Goal: Transaction & Acquisition: Purchase product/service

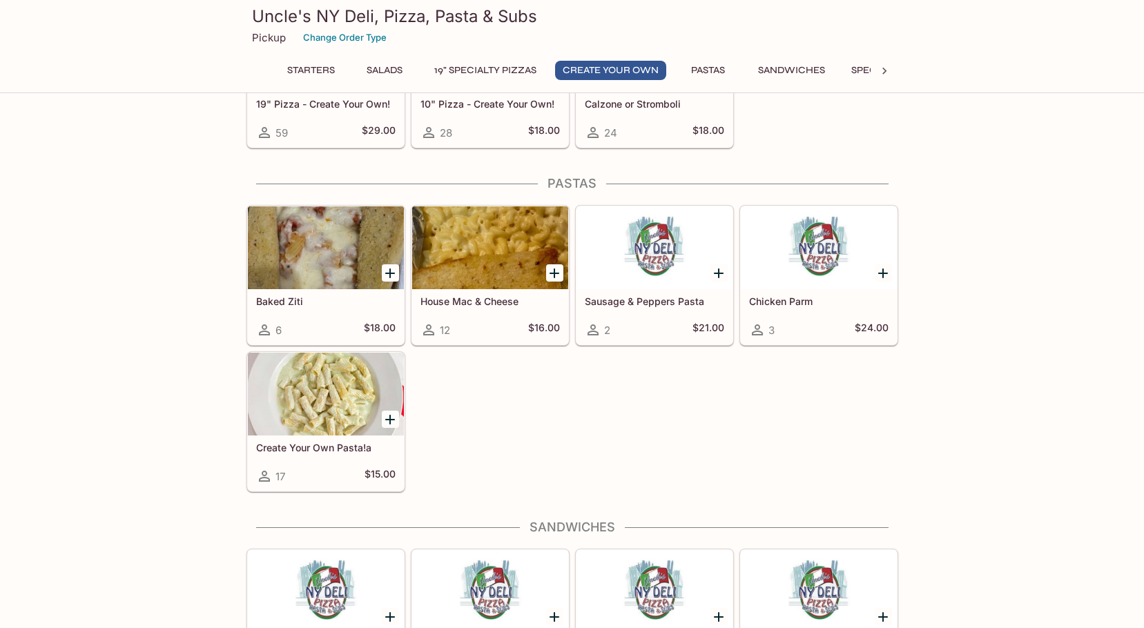
scroll to position [1312, 0]
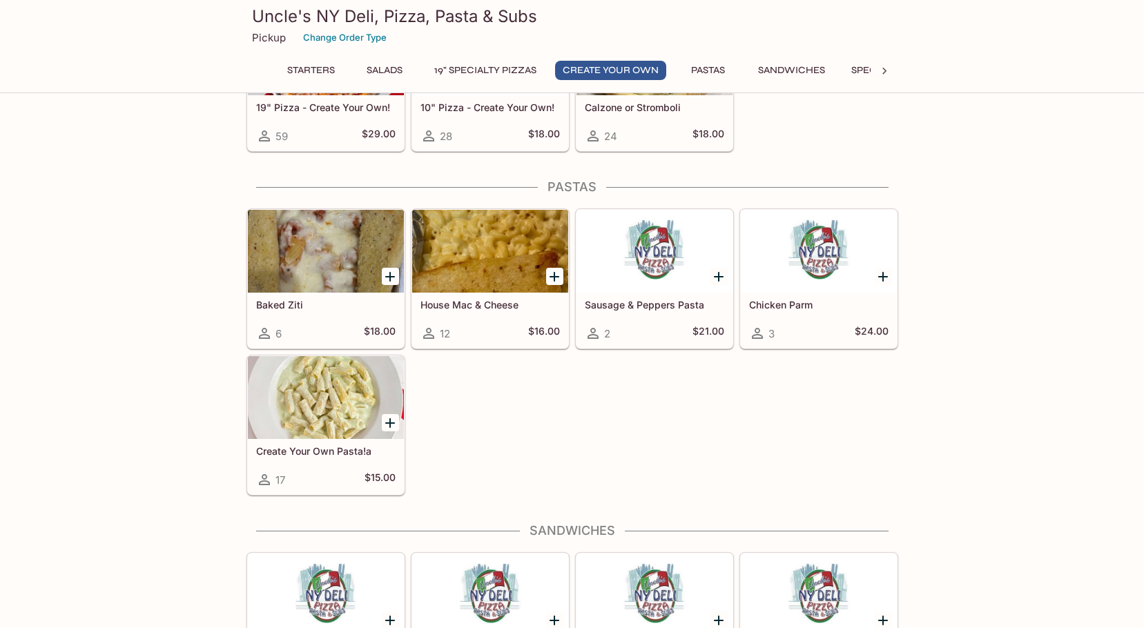
click at [780, 75] on button "Sandwiches" at bounding box center [792, 70] width 82 height 19
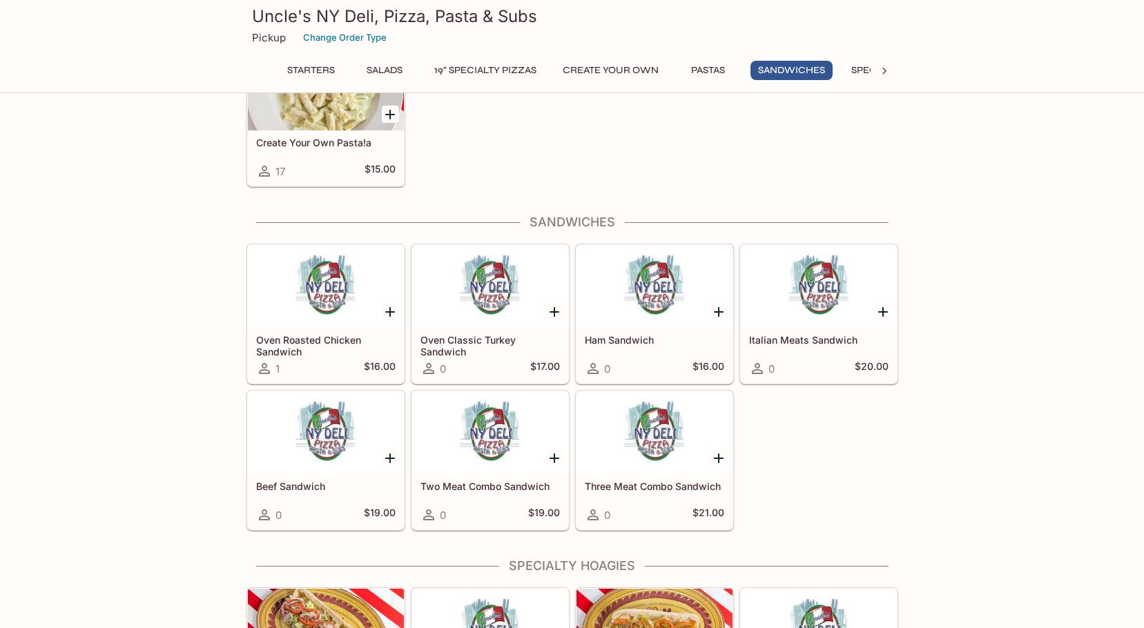
scroll to position [1718, 0]
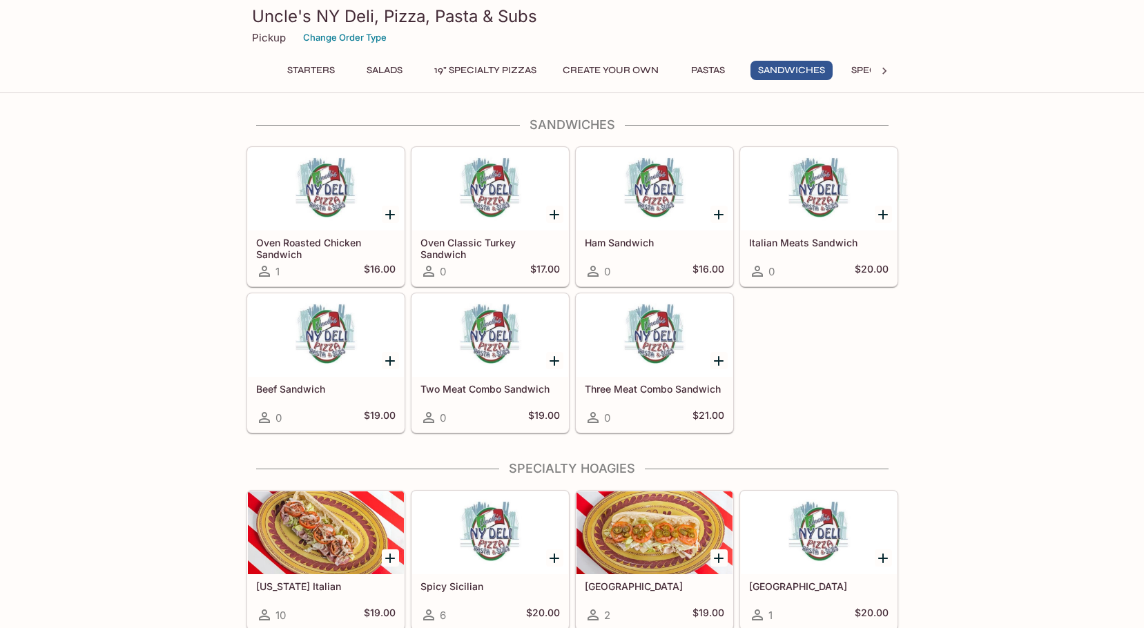
click at [885, 75] on icon at bounding box center [885, 71] width 14 height 14
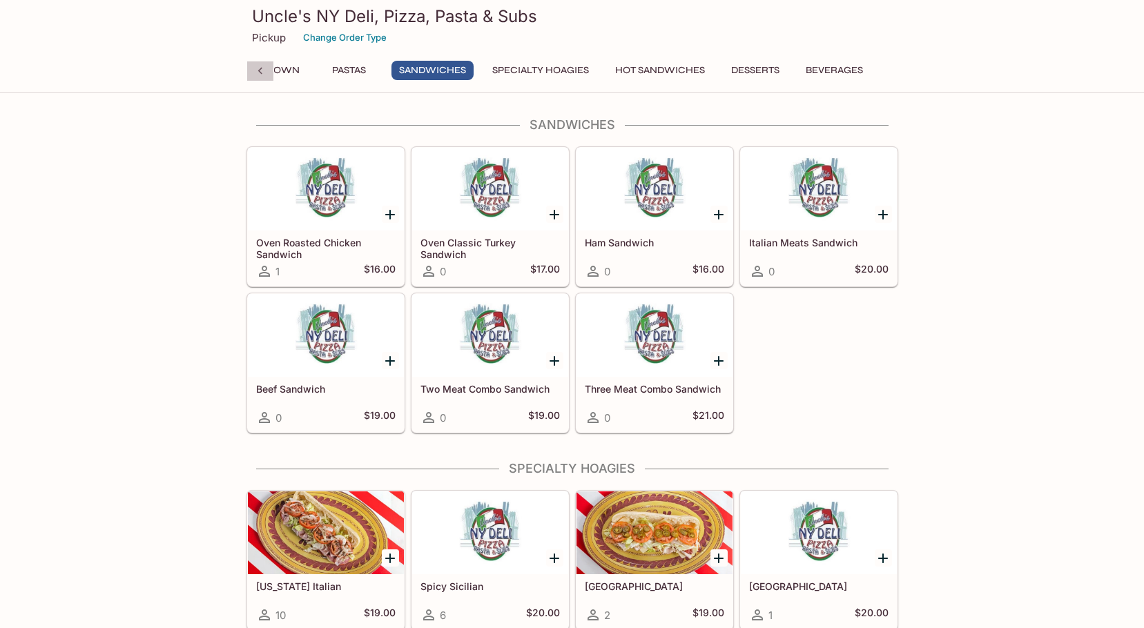
click at [251, 73] on div at bounding box center [261, 71] width 28 height 21
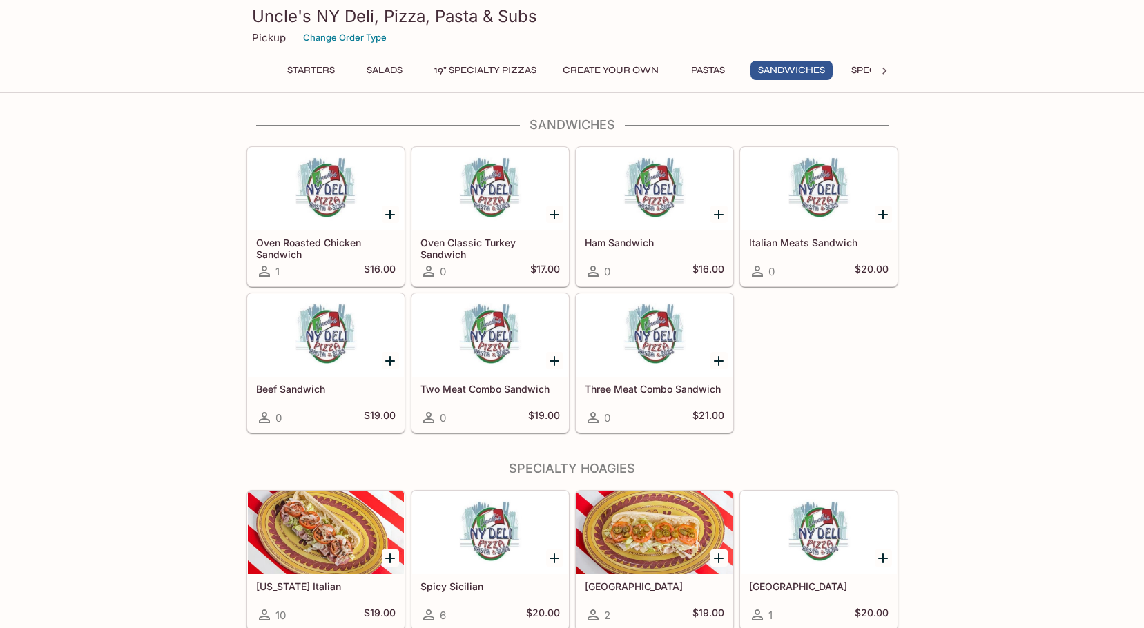
click at [312, 65] on button "Starters" at bounding box center [311, 70] width 63 height 19
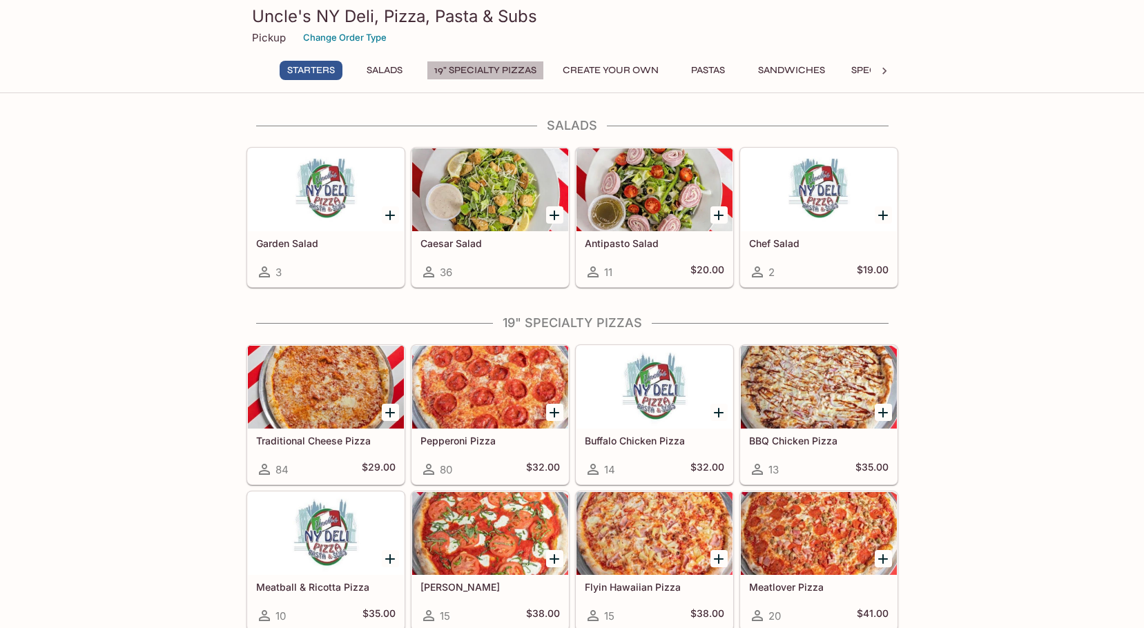
click at [503, 70] on button "19" Specialty Pizzas" at bounding box center [485, 70] width 117 height 19
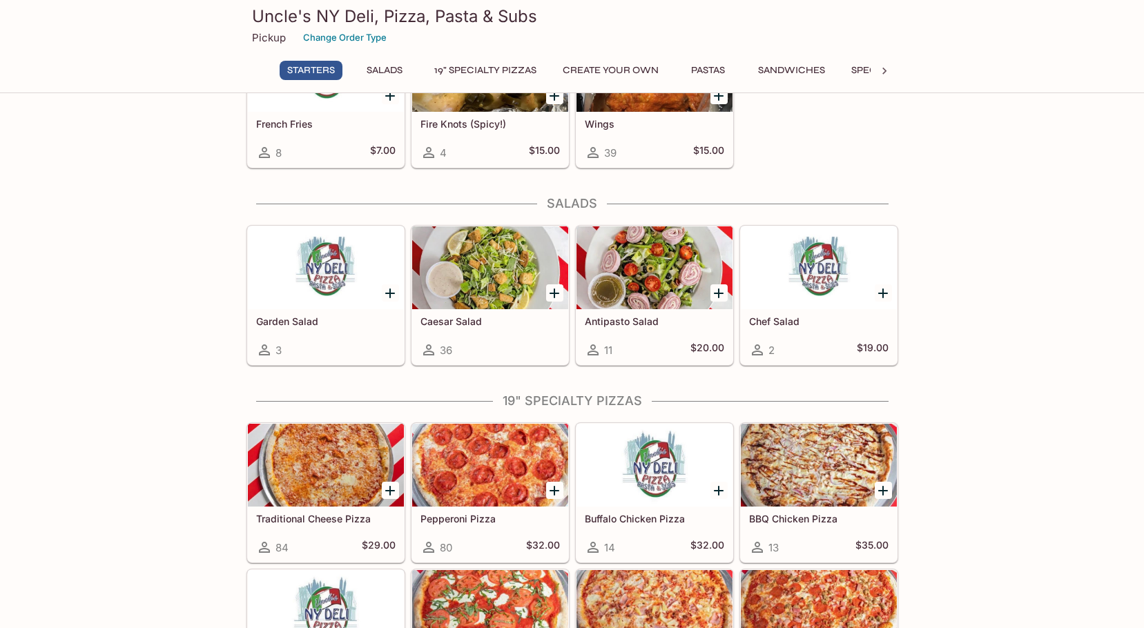
scroll to position [333, 0]
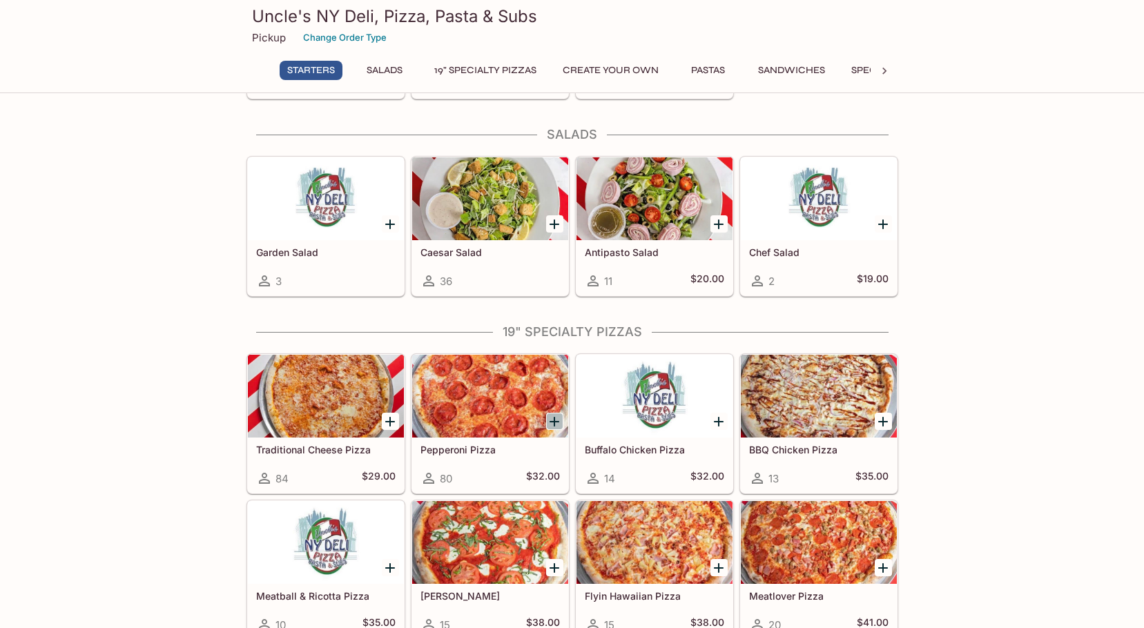
click at [552, 423] on icon "Add Pepperoni Pizza" at bounding box center [554, 422] width 17 height 17
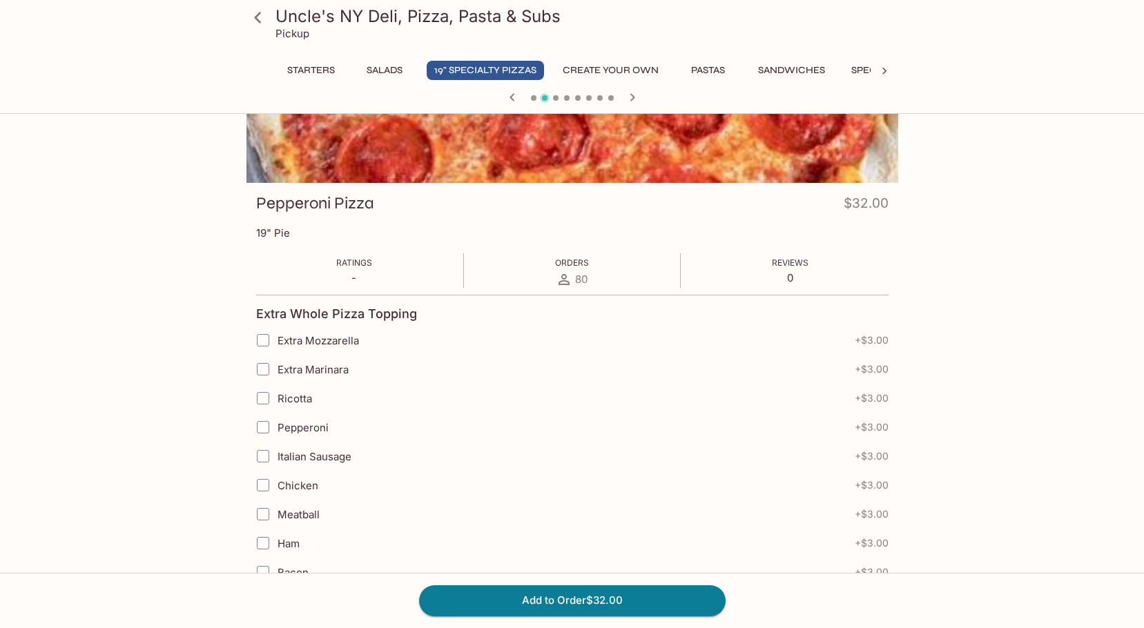
scroll to position [207, 0]
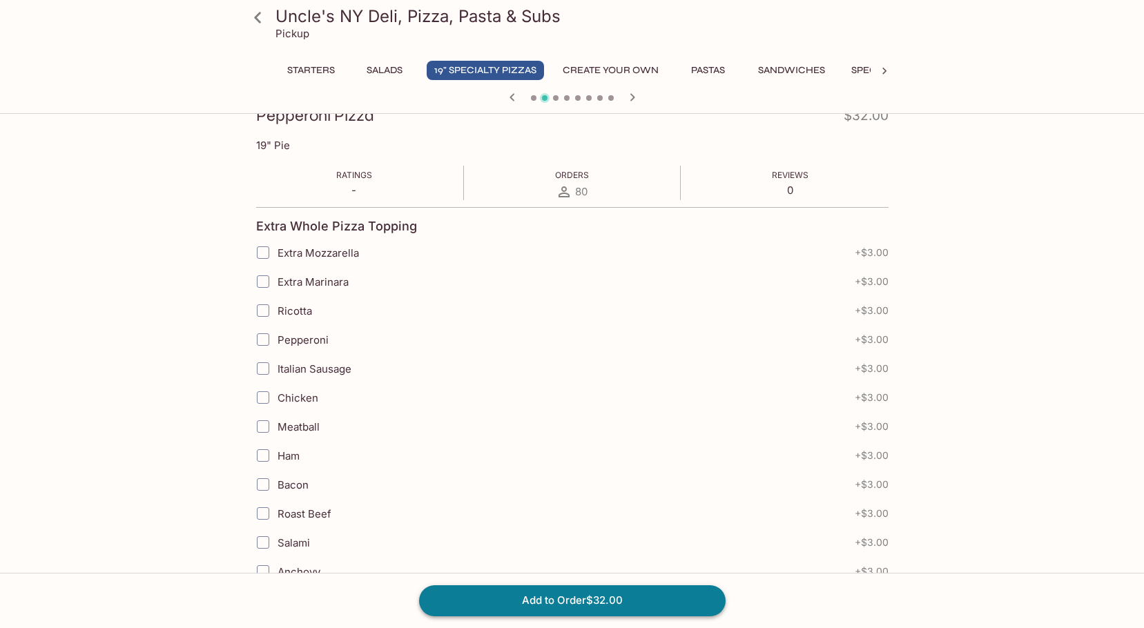
click at [592, 601] on button "Add to Order $32.00" at bounding box center [572, 601] width 307 height 30
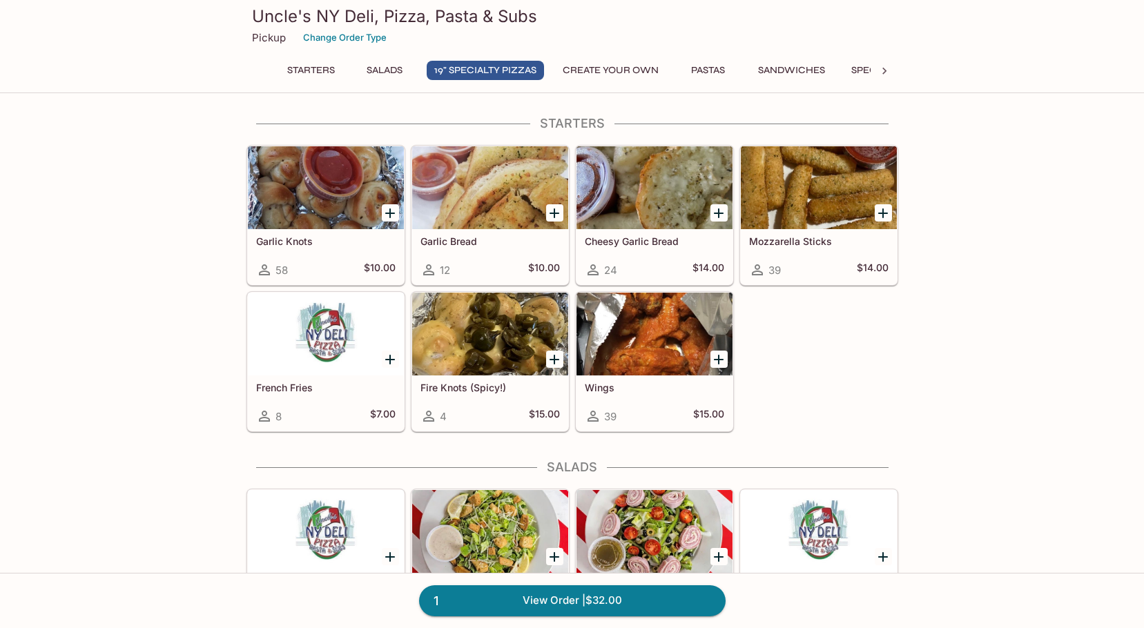
scroll to position [697, 0]
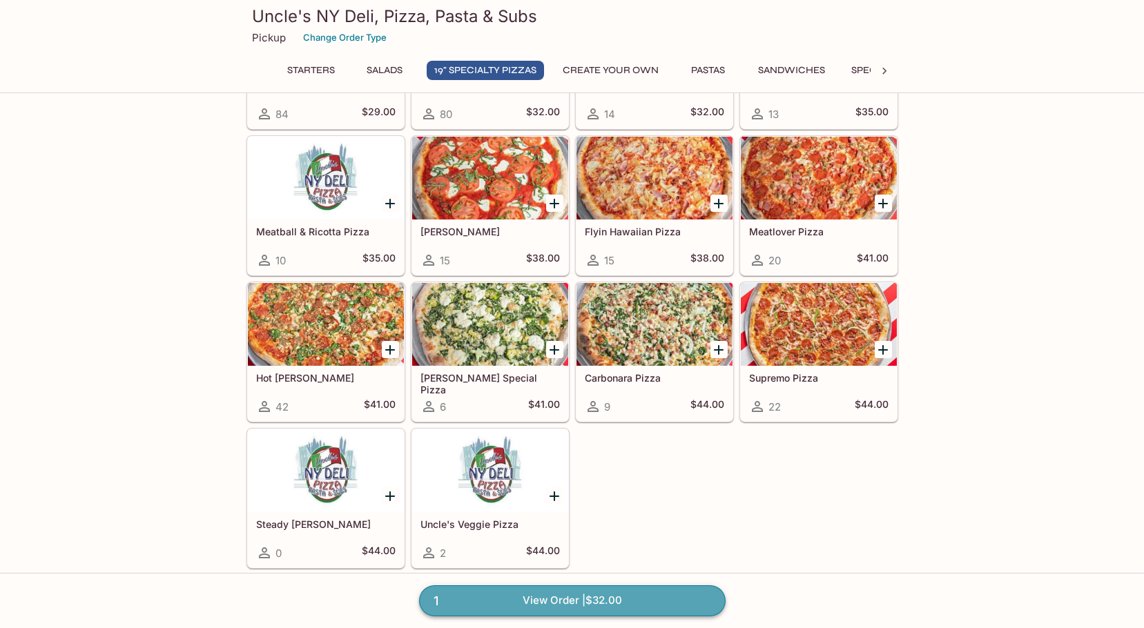
click at [640, 597] on link "1 View Order | $32.00" at bounding box center [572, 601] width 307 height 30
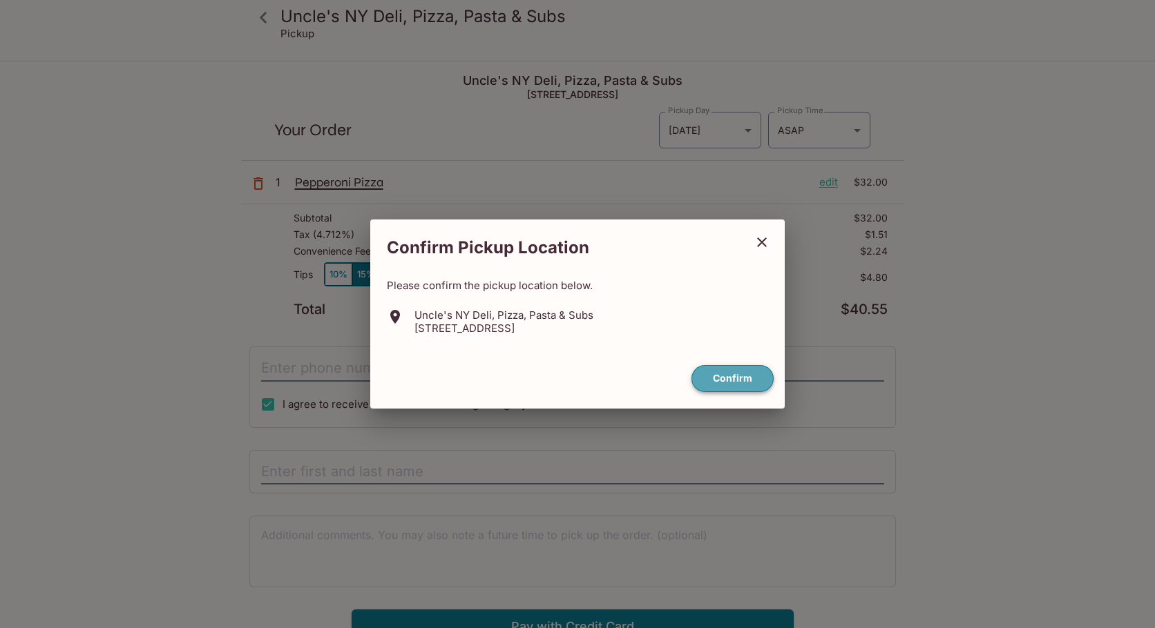
click at [717, 383] on button "Confirm" at bounding box center [732, 378] width 82 height 27
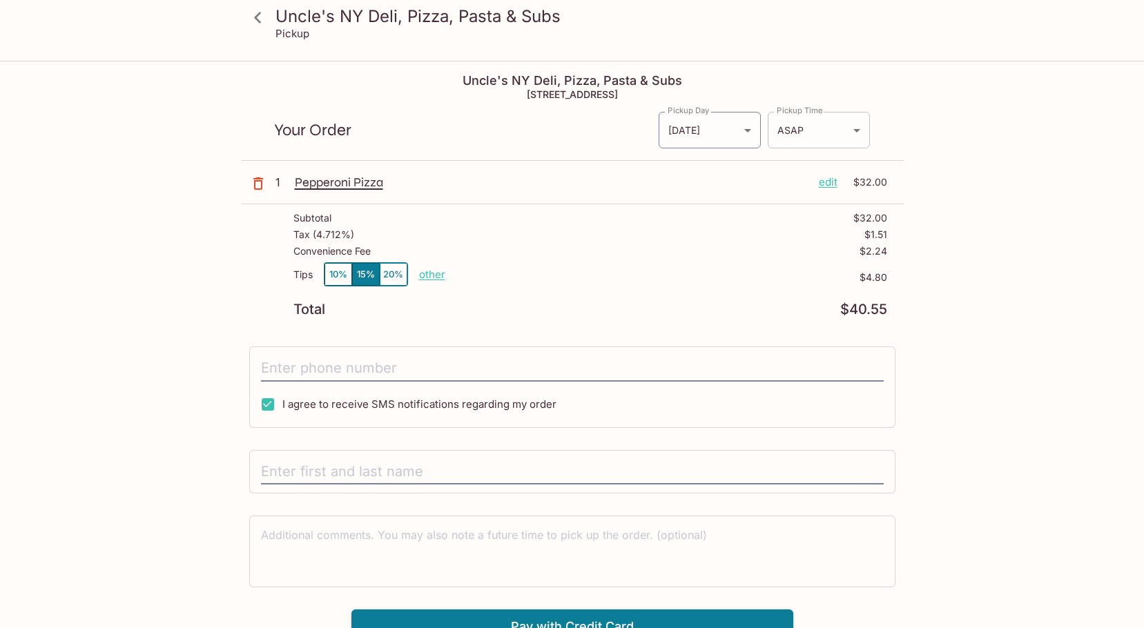
click at [818, 128] on body "Uncle's NY Deli, Pizza, Pasta & Subs Pickup Uncle's NY Deli, Pizza, Pasta & Sub…" at bounding box center [572, 376] width 1144 height 628
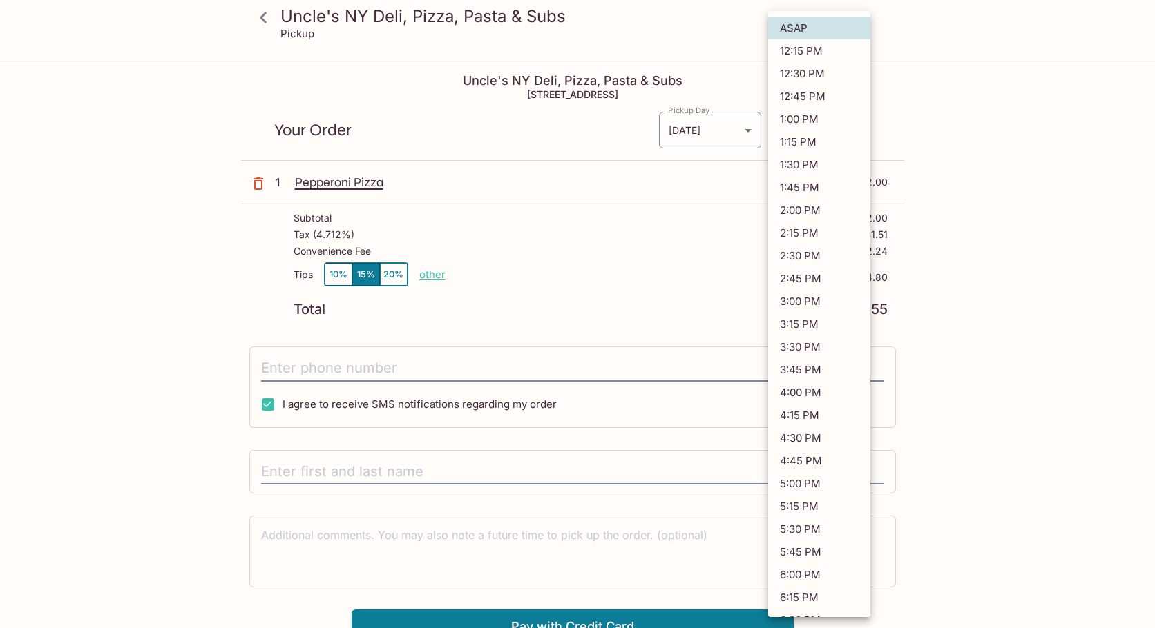
click at [833, 77] on li "12:30 PM" at bounding box center [819, 73] width 102 height 23
type input "[DATE]T22:30:34.000000Z"
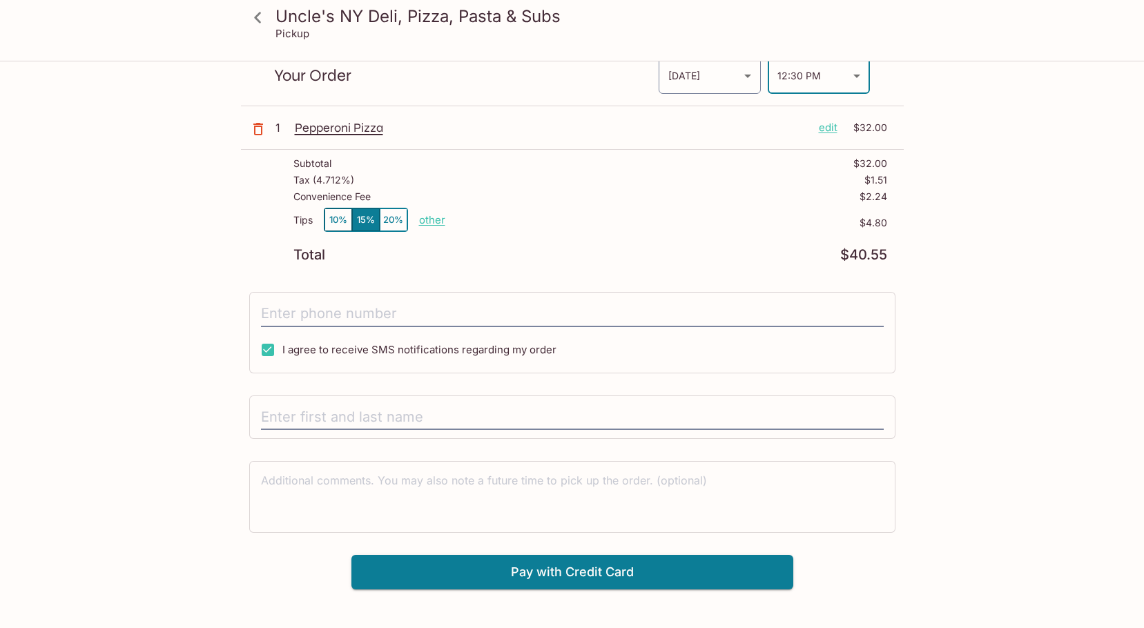
scroll to position [62, 0]
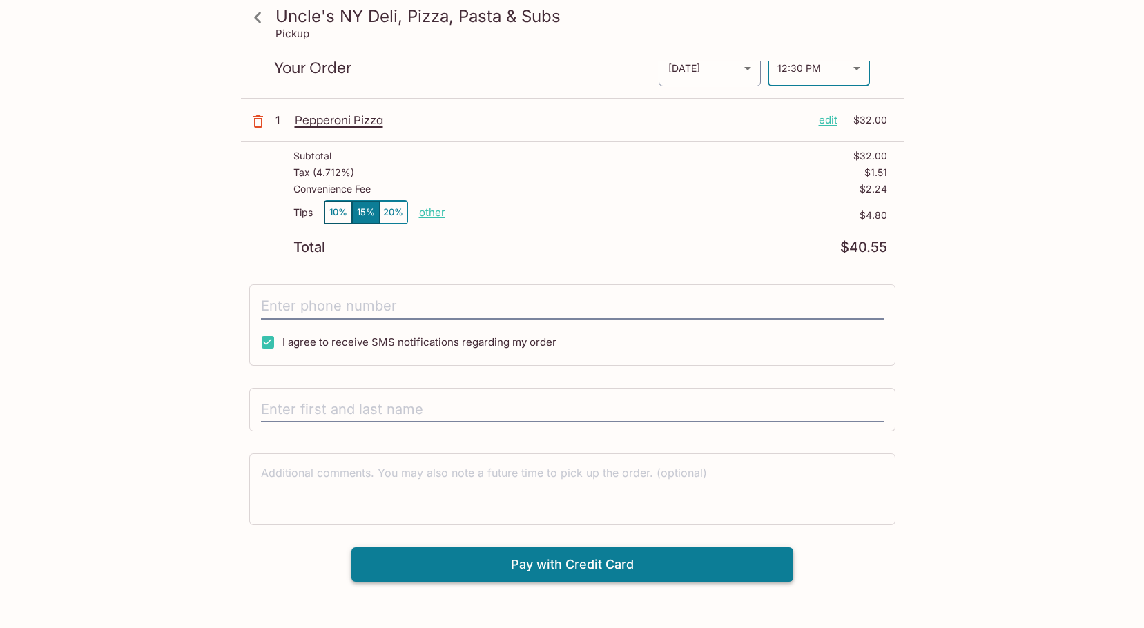
click at [506, 561] on button "Pay with Credit Card" at bounding box center [572, 565] width 442 height 35
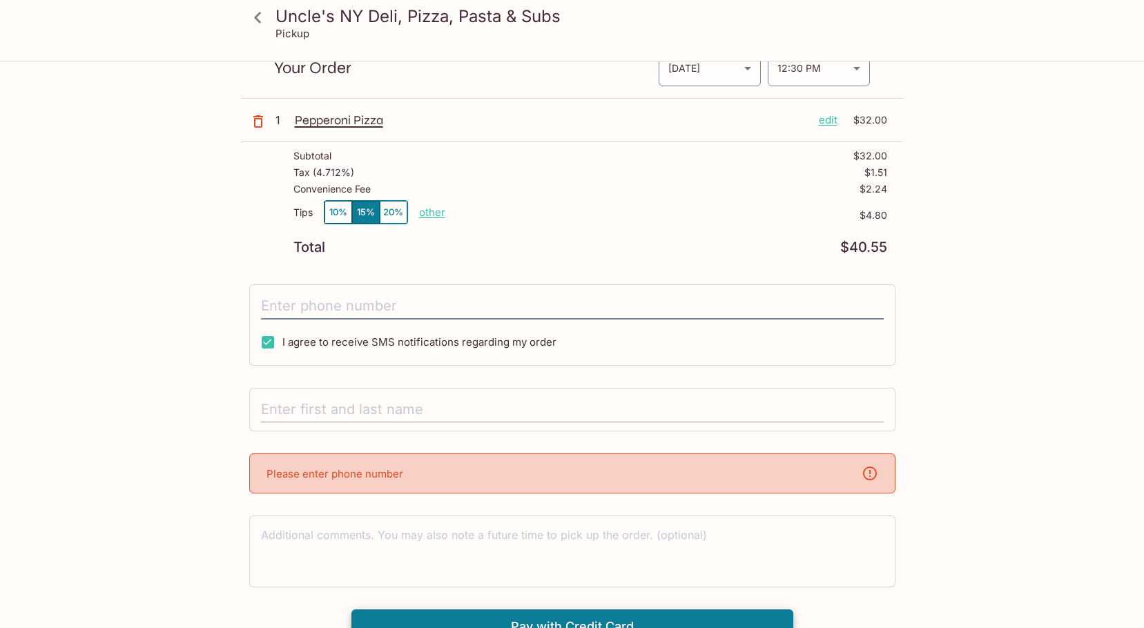
scroll to position [78, 0]
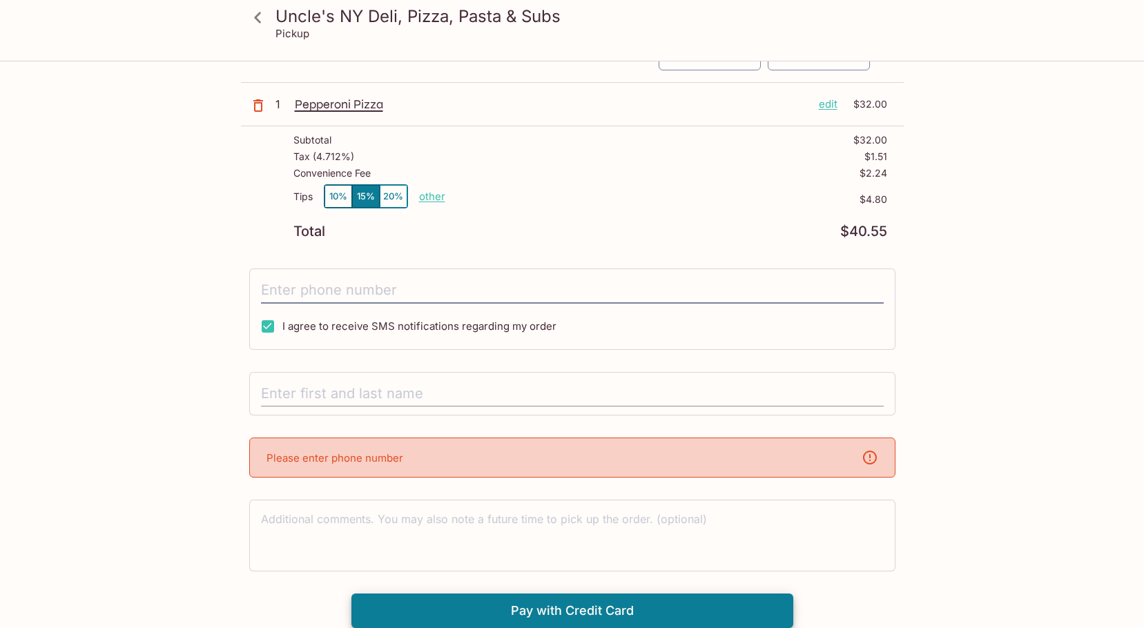
click at [378, 386] on input "text" at bounding box center [572, 394] width 623 height 26
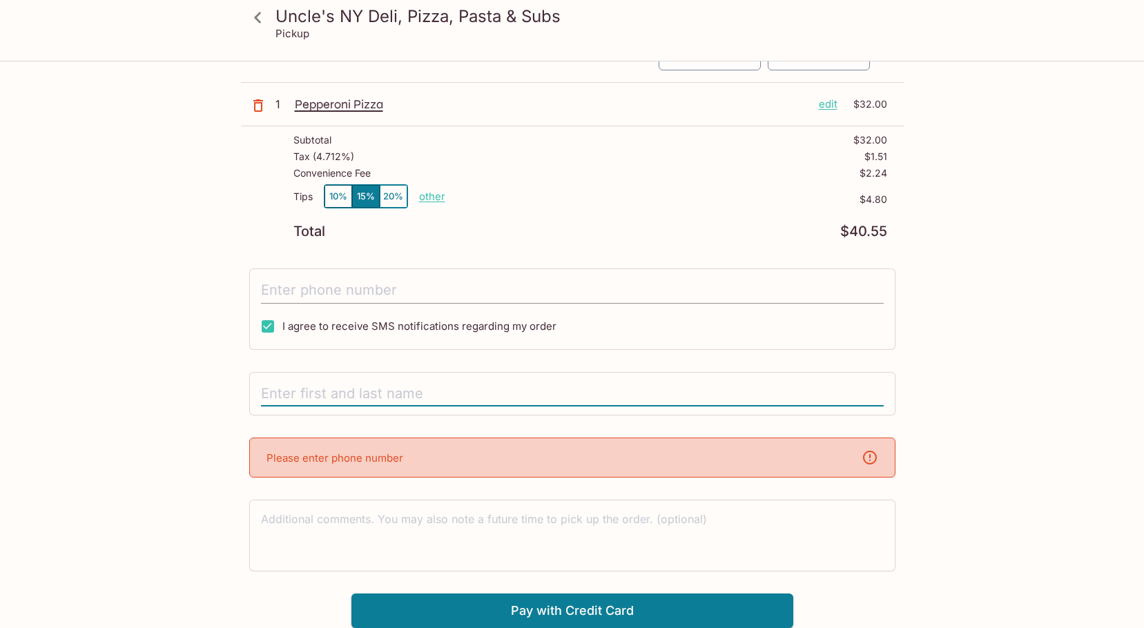
click at [376, 282] on input "tel" at bounding box center [572, 291] width 623 height 26
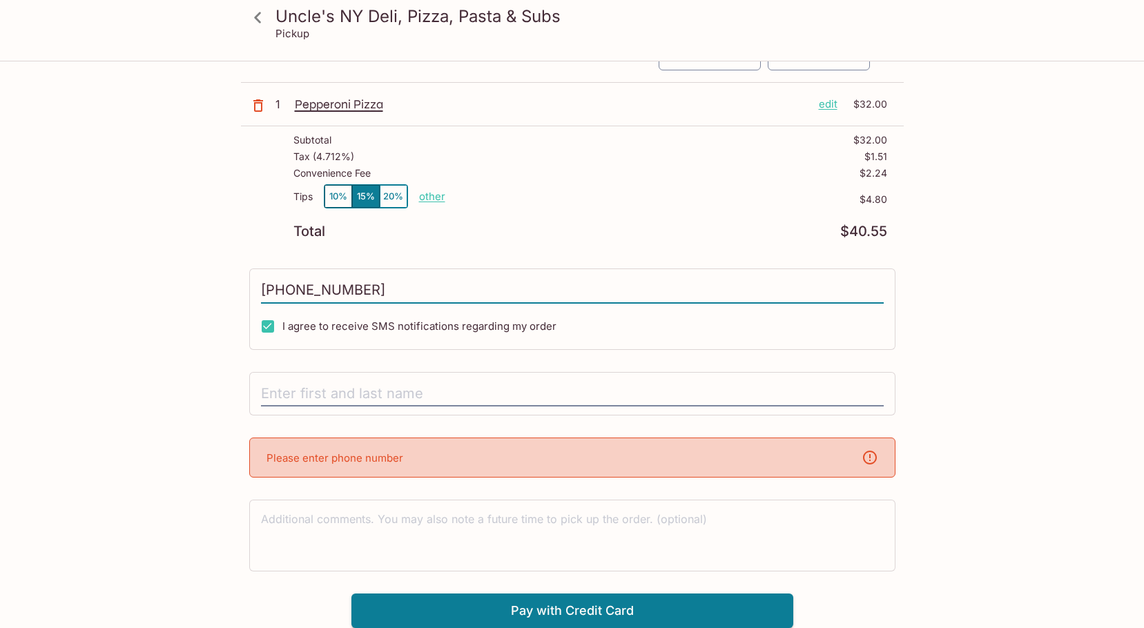
scroll to position [62, 0]
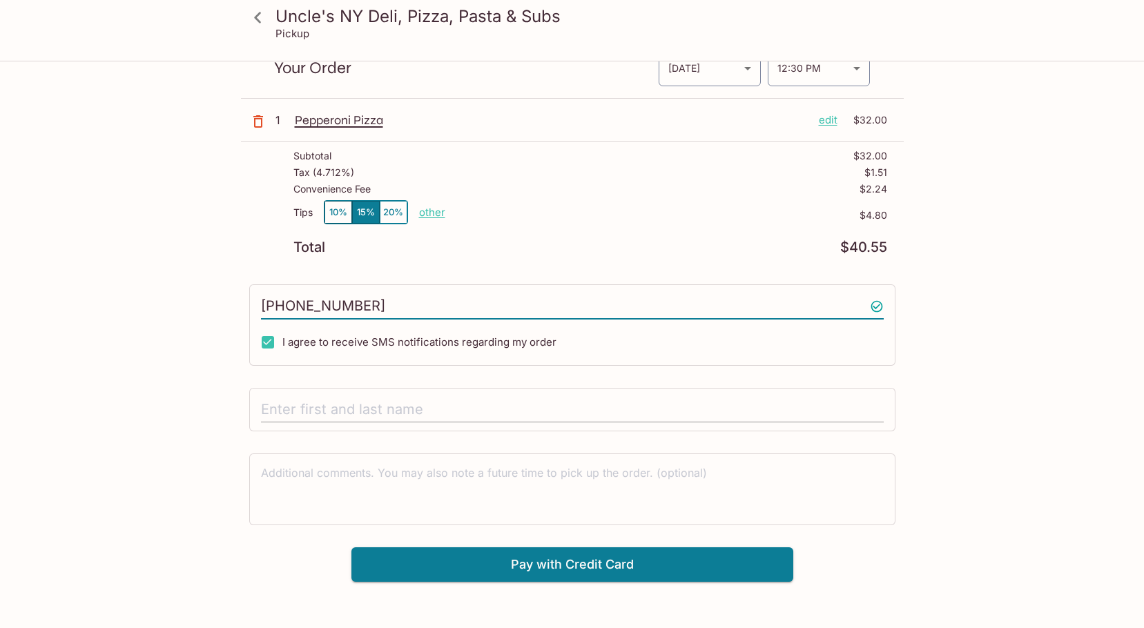
type input "[PHONE_NUMBER]"
click at [366, 419] on input "text" at bounding box center [572, 410] width 623 height 26
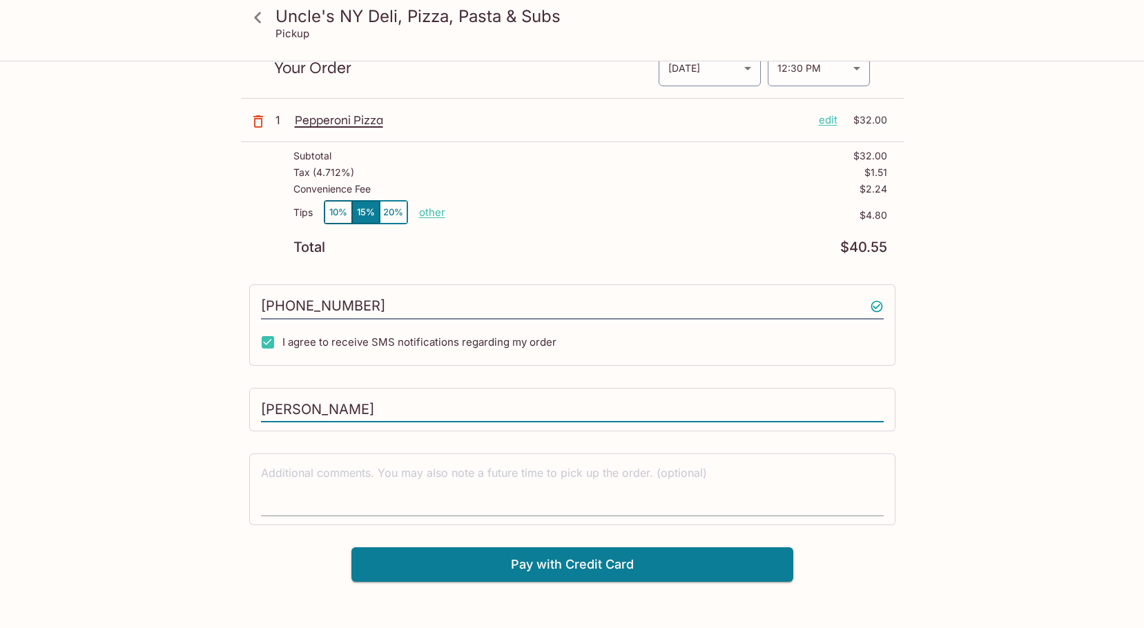
type input "[PERSON_NAME]"
click at [403, 497] on textarea at bounding box center [572, 489] width 623 height 48
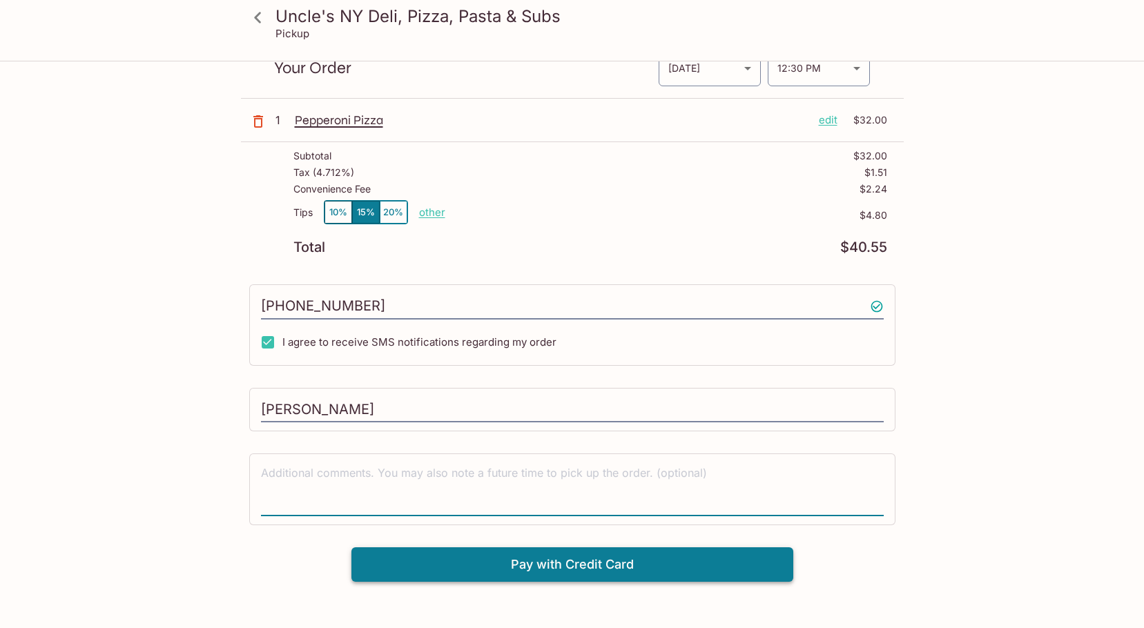
click at [521, 566] on button "Pay with Credit Card" at bounding box center [572, 565] width 442 height 35
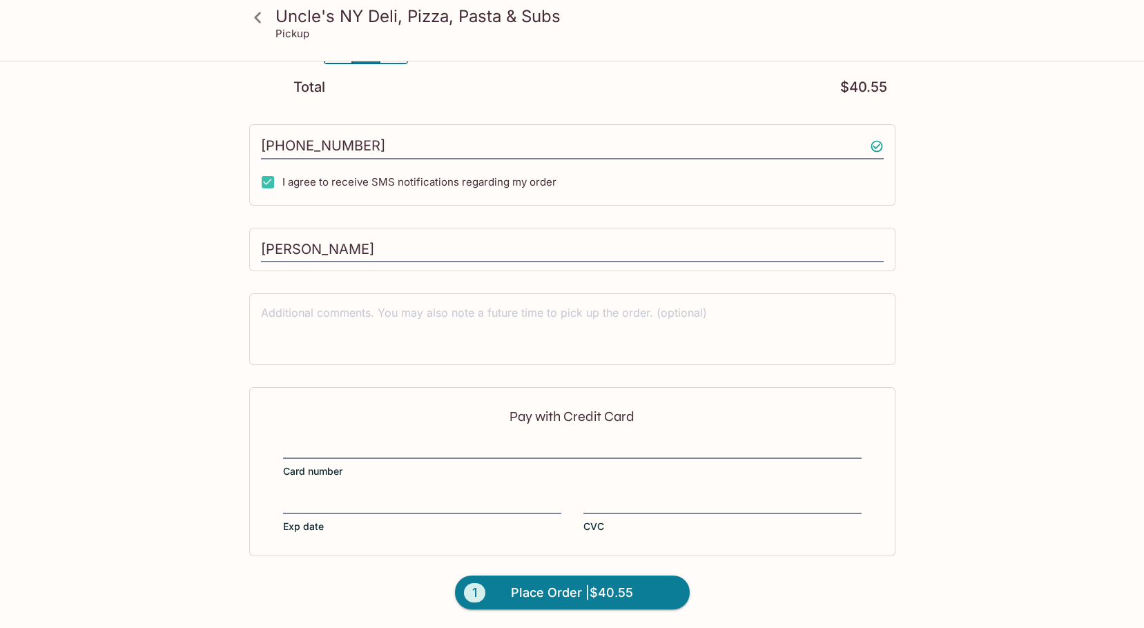
scroll to position [223, 0]
click at [392, 458] on label "Card number" at bounding box center [572, 458] width 579 height 39
click at [392, 441] on input "Card number" at bounding box center [572, 440] width 579 height 1
click at [628, 599] on span "Place Order | $40.55" at bounding box center [572, 592] width 122 height 22
